Goal: Find specific page/section: Find specific page/section

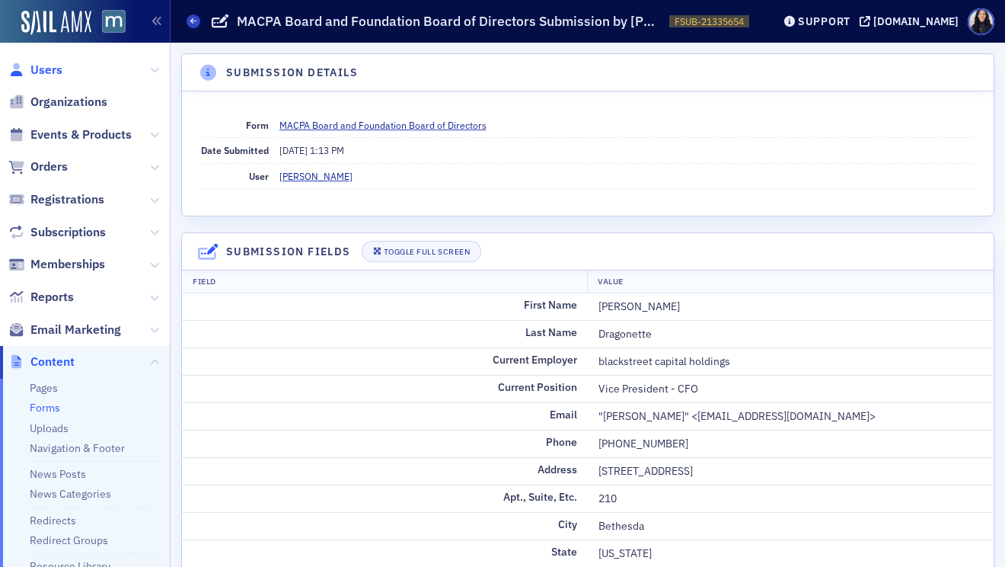
click at [52, 69] on span "Users" at bounding box center [46, 70] width 32 height 17
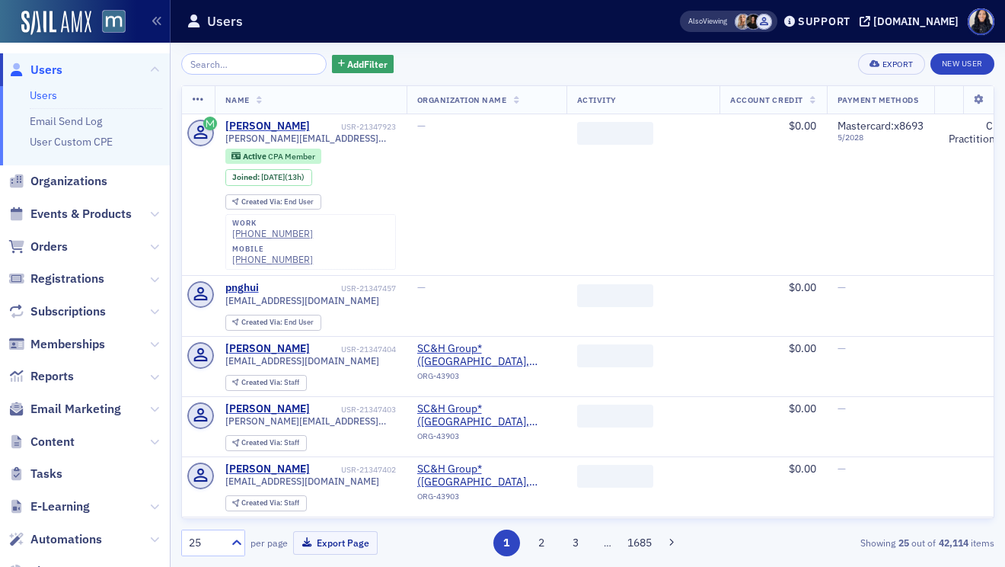
click at [223, 66] on input "search" at bounding box center [253, 63] width 145 height 21
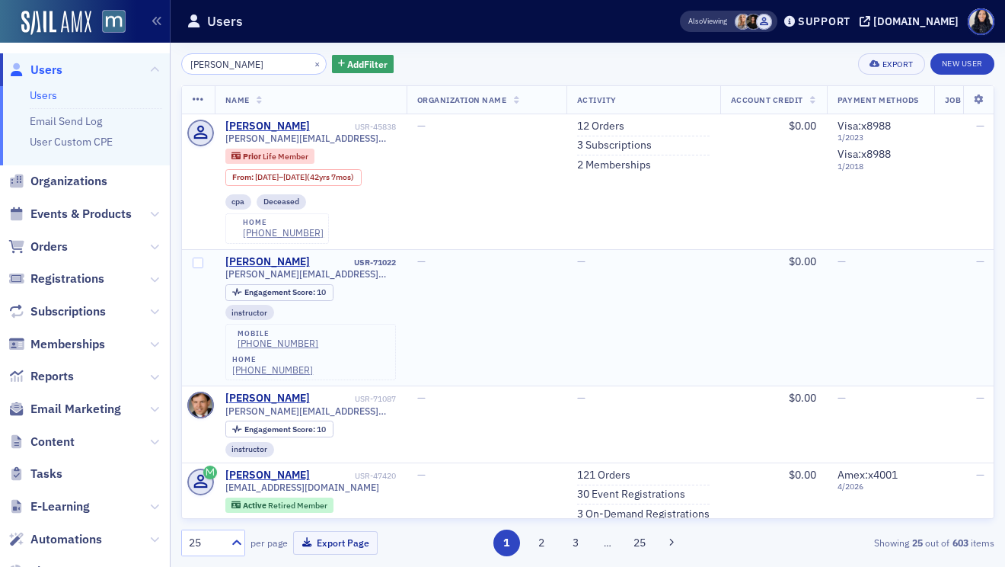
click at [396, 311] on div "instructor" at bounding box center [310, 312] width 171 height 15
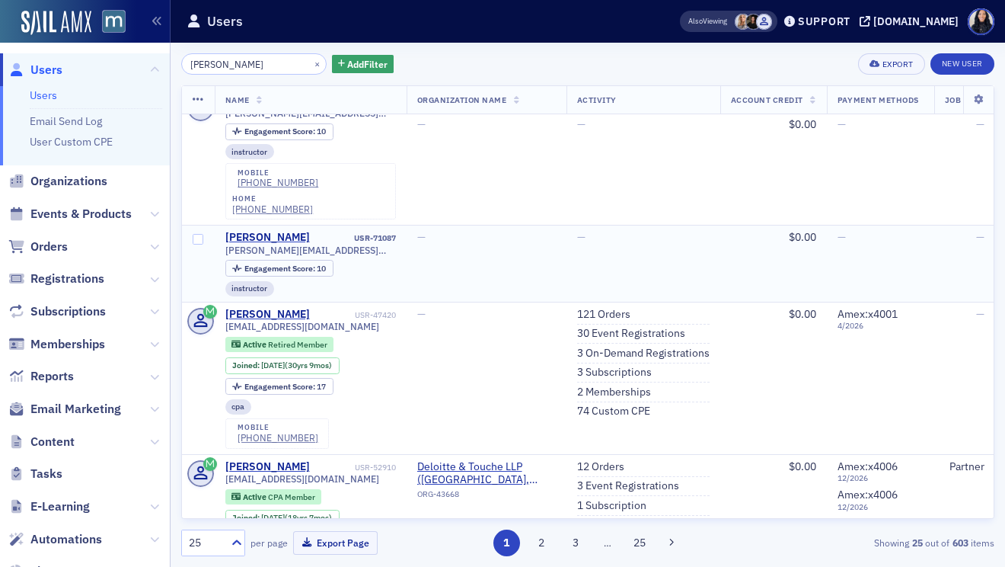
scroll to position [140, 0]
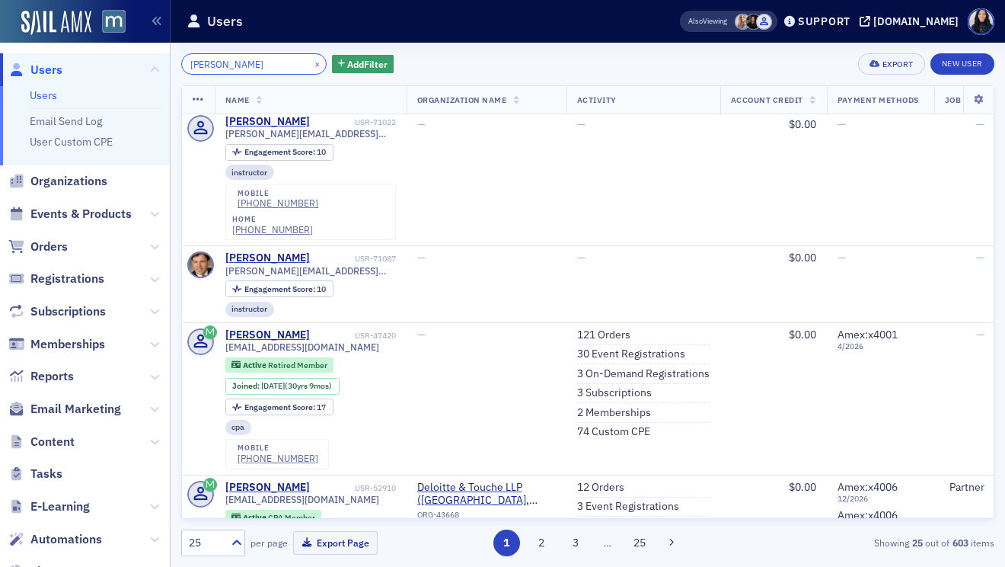
click at [219, 61] on input "[PERSON_NAME]" at bounding box center [253, 63] width 145 height 21
paste input "search"
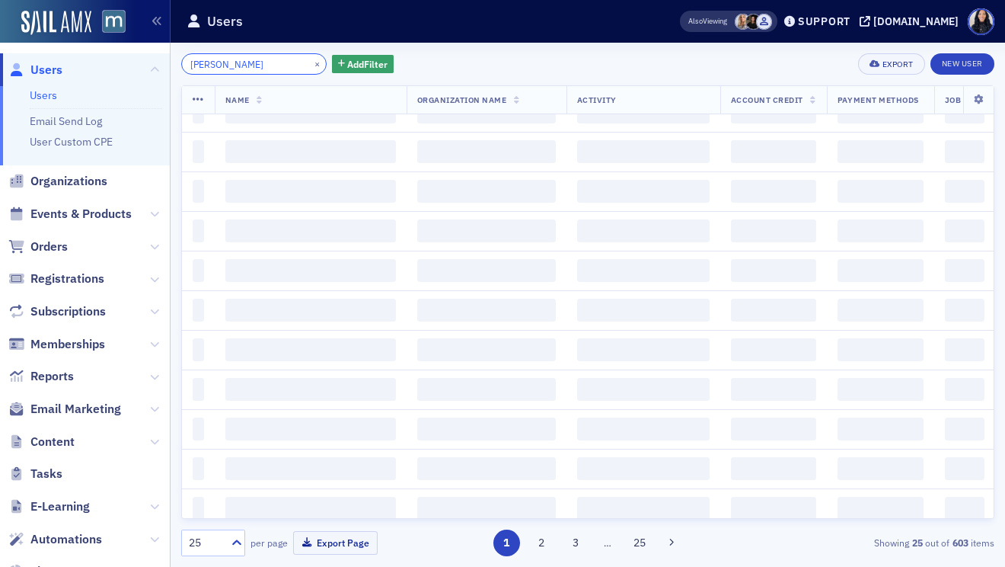
scroll to position [1130, 0]
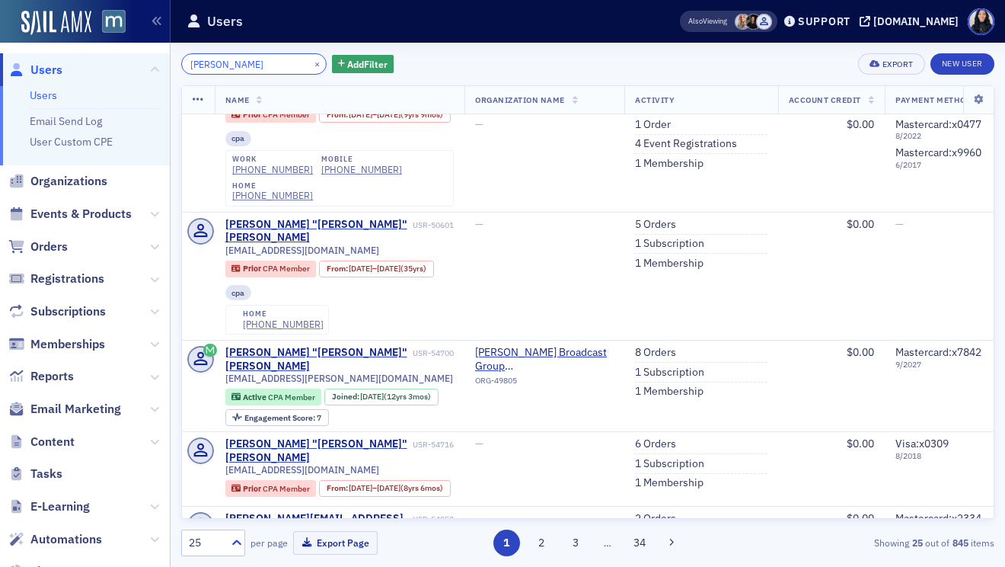
click at [195, 64] on input "[PERSON_NAME]" at bounding box center [253, 63] width 145 height 21
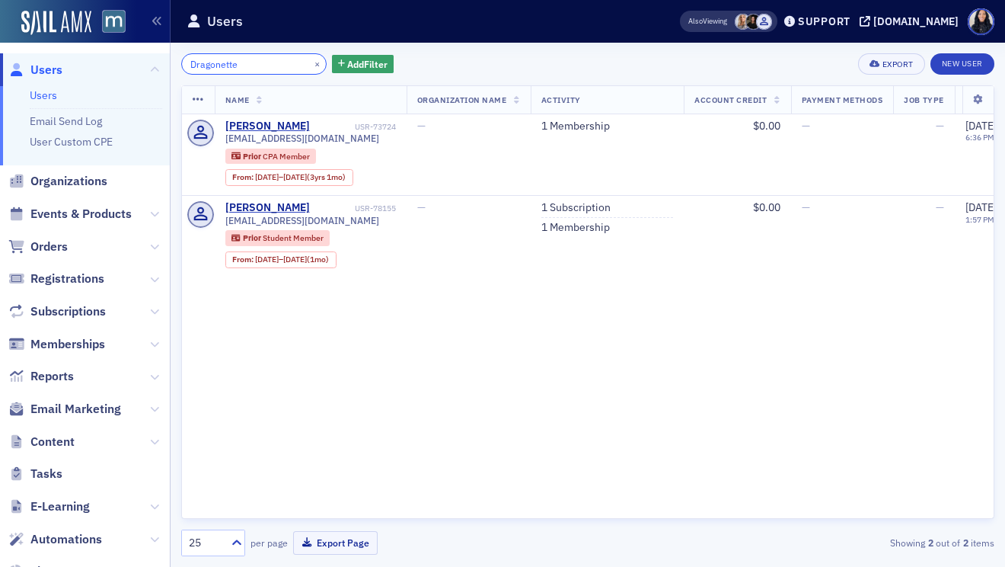
type input "Dragonette"
